Goal: Navigation & Orientation: Find specific page/section

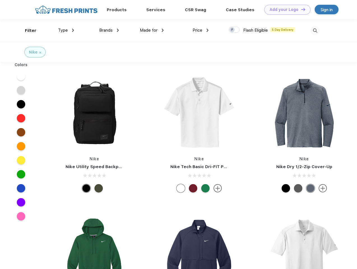
click at [285, 10] on link "Add your Logo Design Tool" at bounding box center [287, 10] width 46 height 10
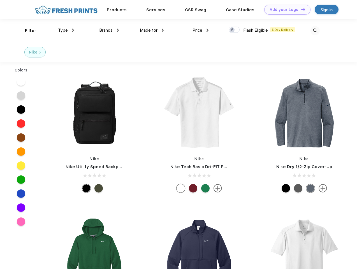
click at [0, 0] on div "Design Tool" at bounding box center [0, 0] width 0 height 0
click at [300, 9] on link "Add your Logo Design Tool" at bounding box center [287, 10] width 46 height 10
click at [27, 31] on div "Filter" at bounding box center [30, 30] width 11 height 6
click at [66, 30] on span "Type" at bounding box center [63, 30] width 10 height 5
click at [109, 30] on span "Brands" at bounding box center [105, 30] width 13 height 5
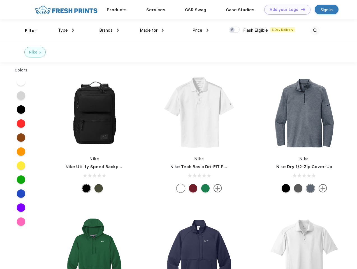
click at [152, 30] on span "Made for" at bounding box center [149, 30] width 18 height 5
click at [200, 30] on span "Price" at bounding box center [197, 30] width 10 height 5
click at [234, 30] on div at bounding box center [233, 30] width 11 height 6
click at [232, 30] on input "checkbox" at bounding box center [230, 28] width 4 height 4
click at [315, 31] on img at bounding box center [314, 30] width 9 height 9
